Goal: Information Seeking & Learning: Learn about a topic

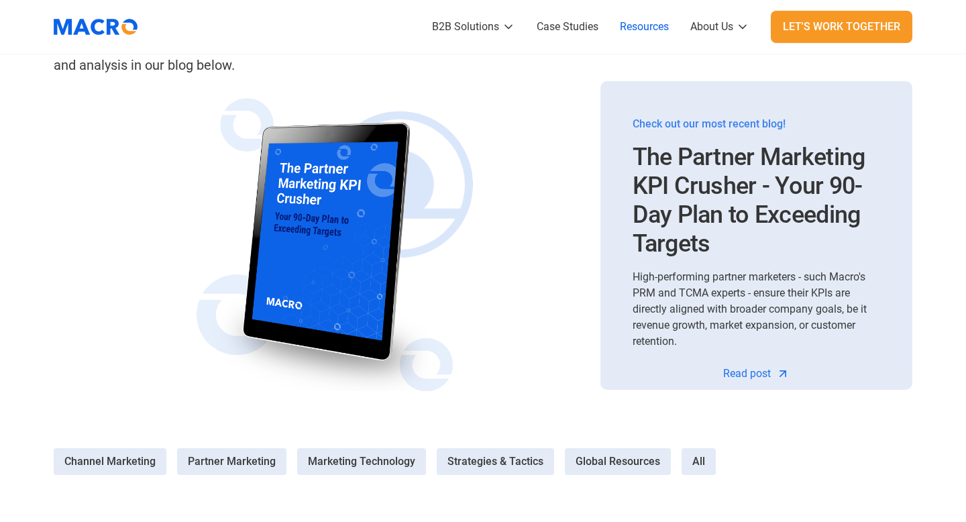
scroll to position [252, 0]
click at [719, 123] on div "Check out our most recent blog!" at bounding box center [757, 123] width 248 height 16
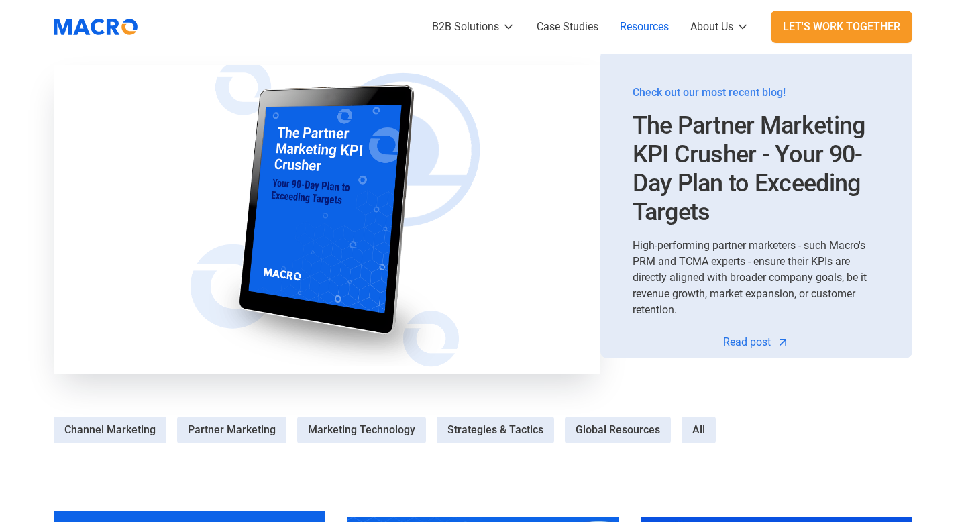
scroll to position [480, 0]
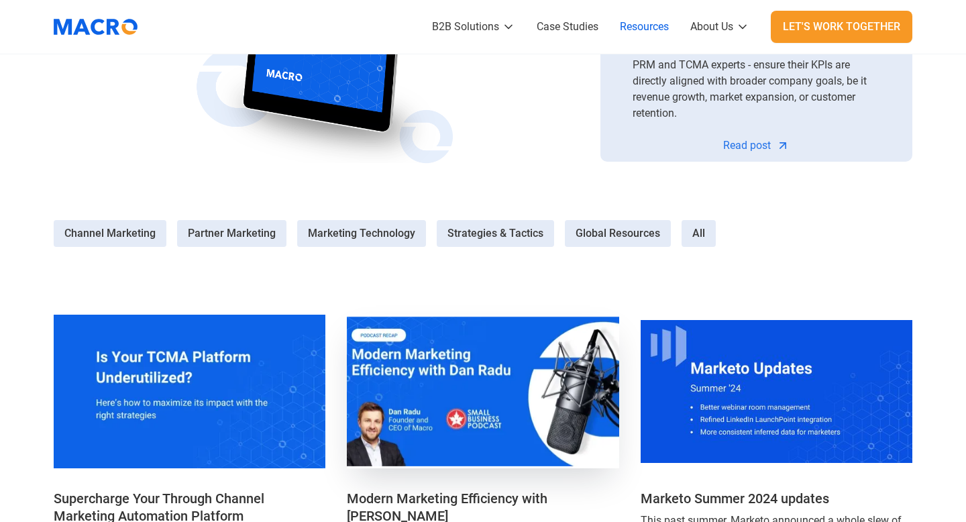
click at [460, 417] on img at bounding box center [483, 391] width 284 height 160
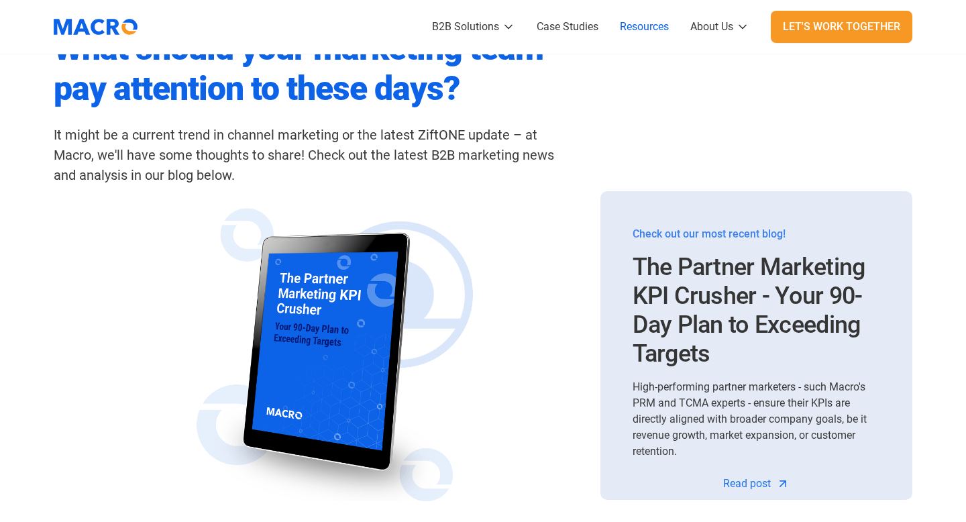
scroll to position [97, 0]
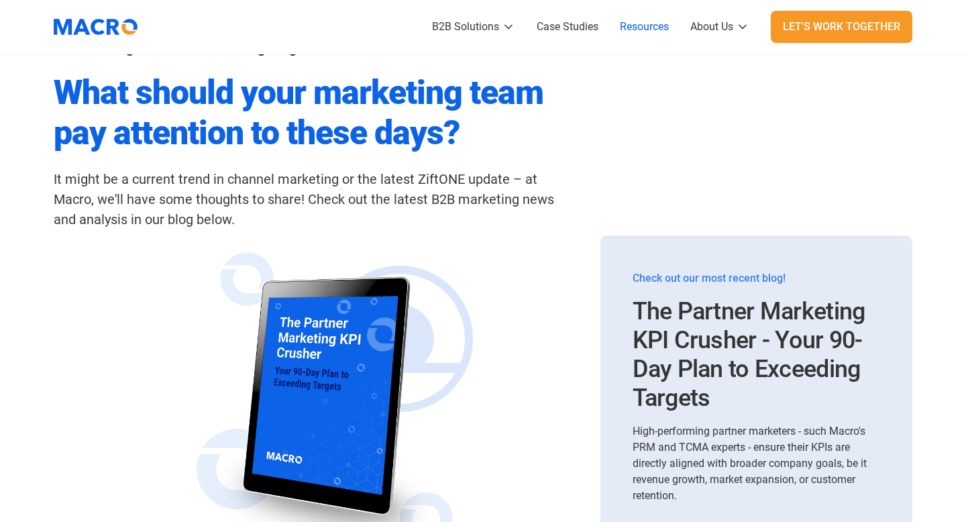
drag, startPoint x: 833, startPoint y: 278, endPoint x: 754, endPoint y: 341, distance: 100.8
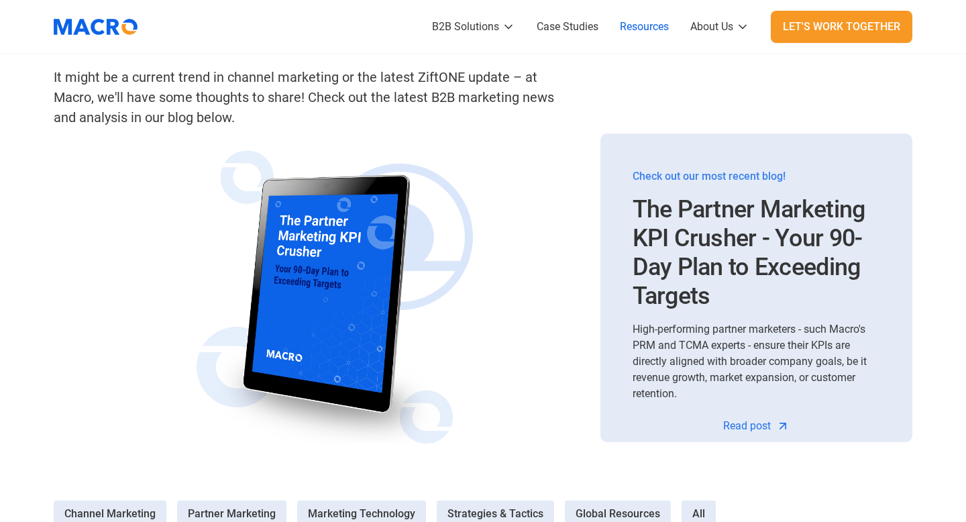
scroll to position [203, 0]
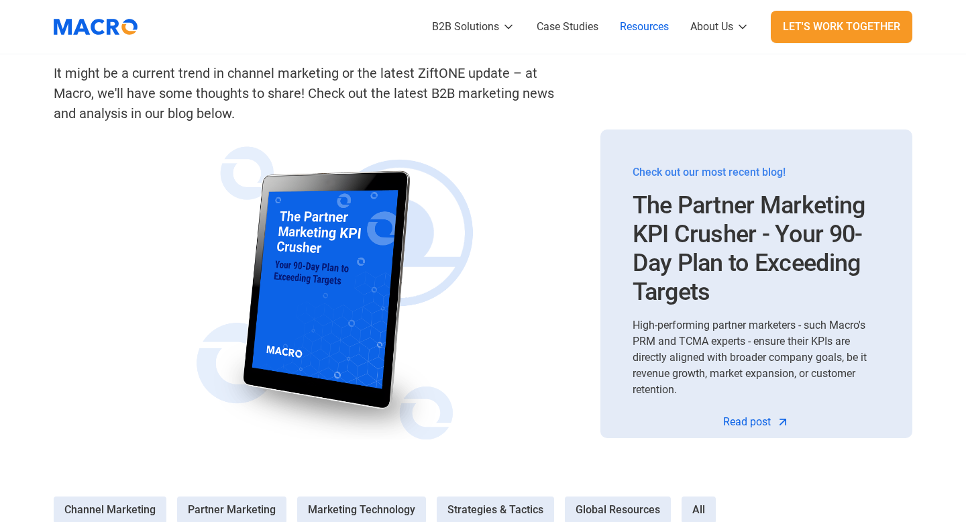
drag, startPoint x: 711, startPoint y: 296, endPoint x: 735, endPoint y: 414, distance: 120.4
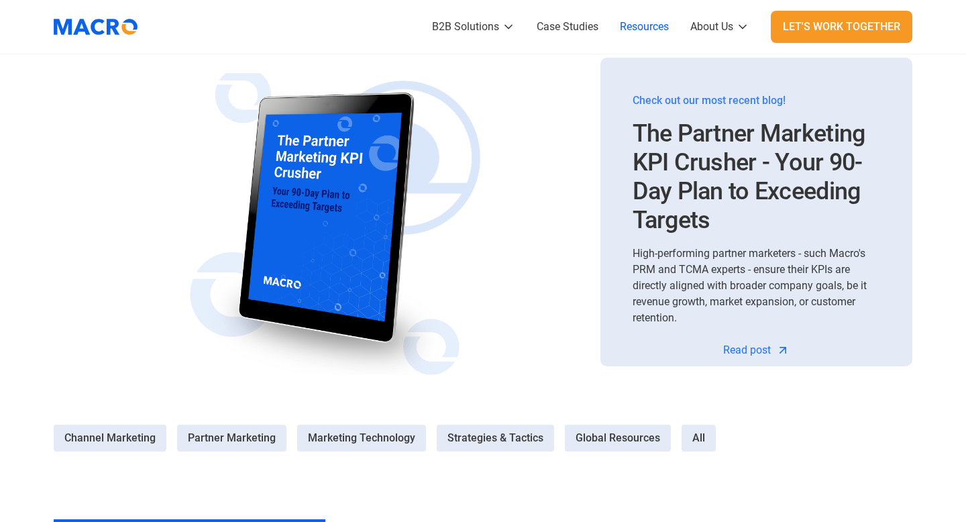
scroll to position [187, 0]
